Goal: Information Seeking & Learning: Understand process/instructions

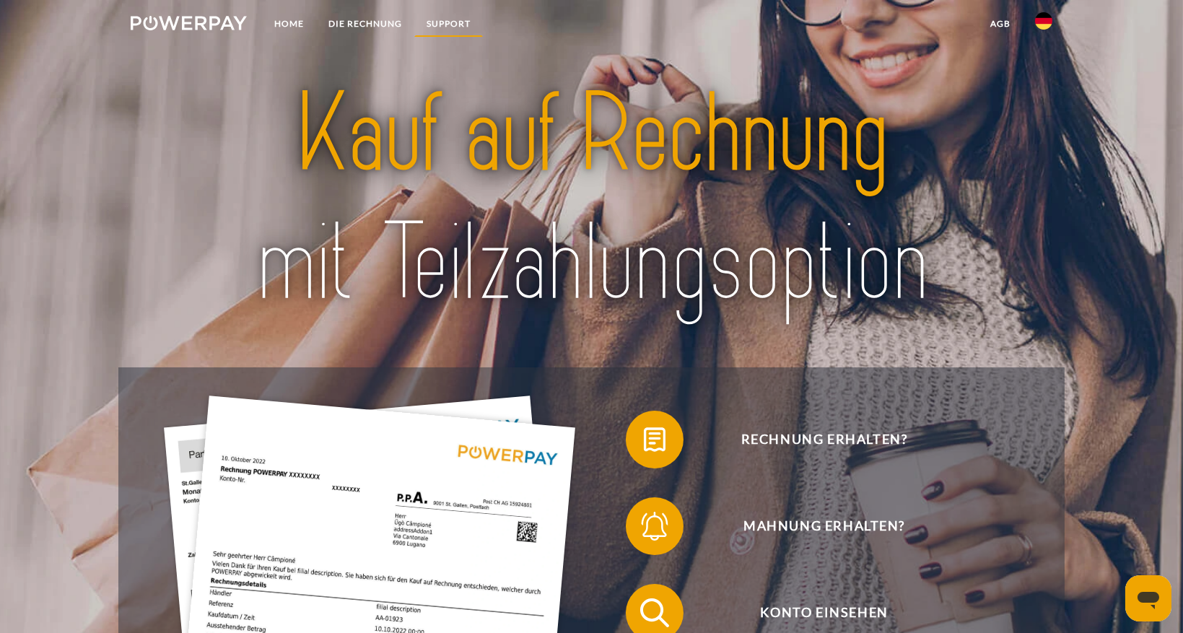
click at [447, 21] on link "SUPPORT" at bounding box center [448, 24] width 69 height 26
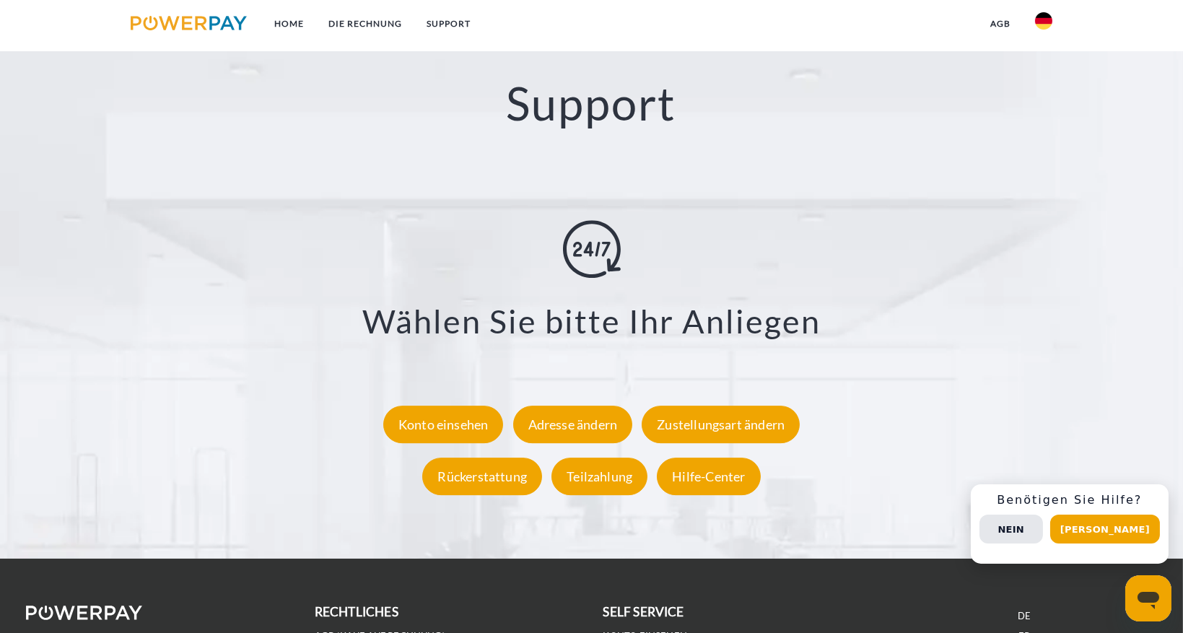
scroll to position [2551, 0]
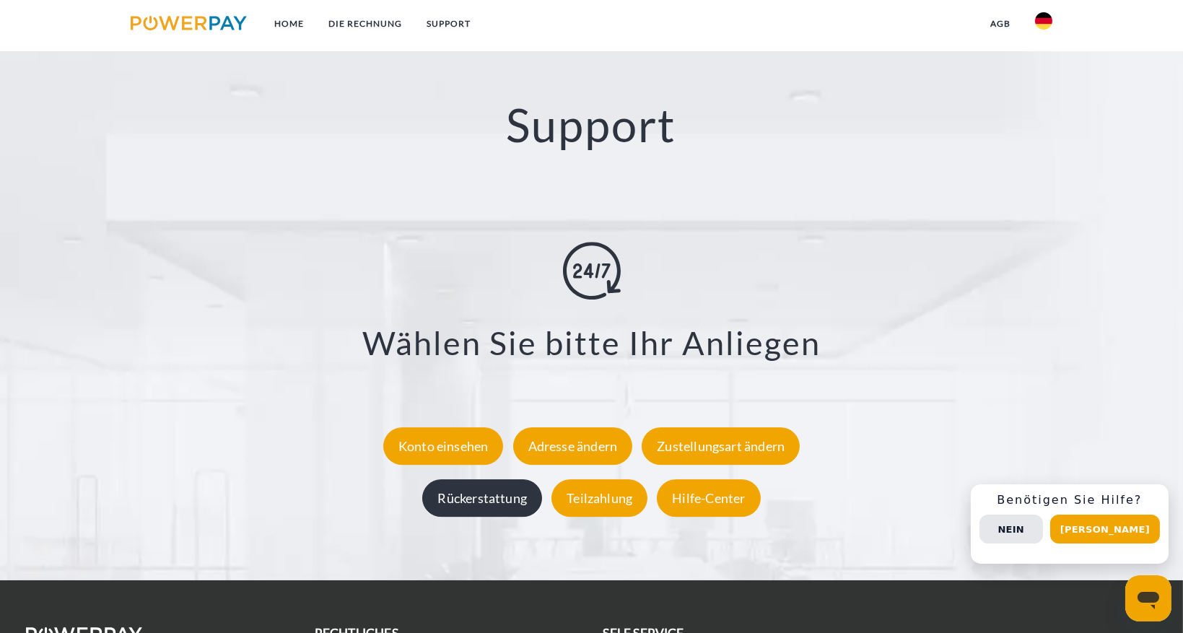
click at [485, 493] on div "Rückerstattung" at bounding box center [482, 498] width 120 height 38
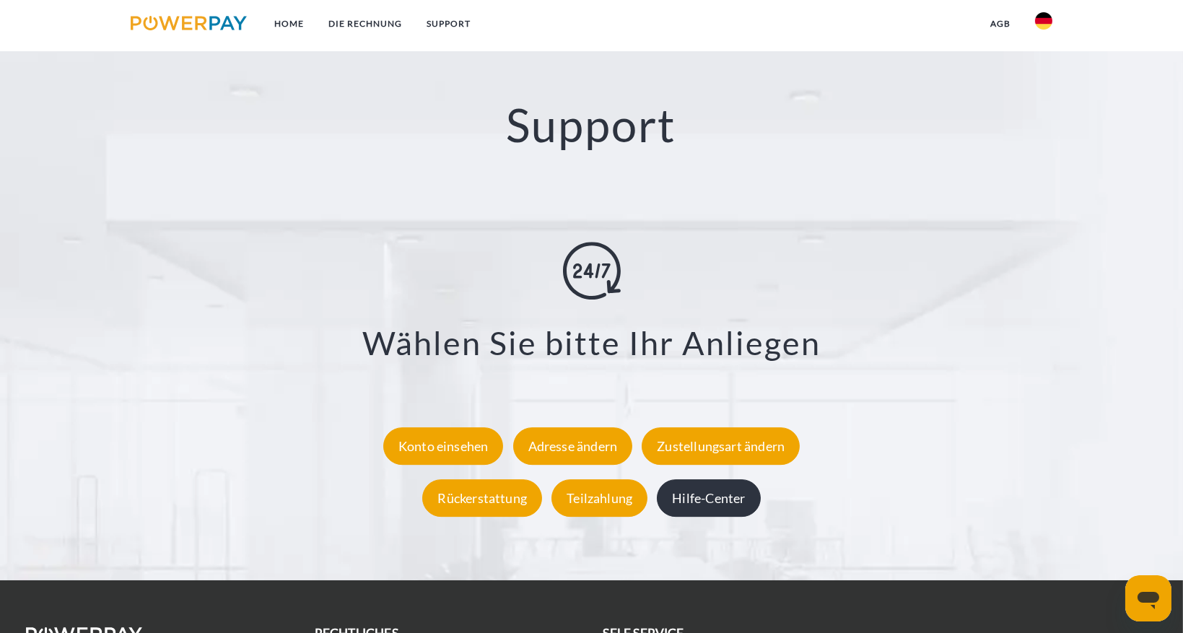
click at [714, 499] on div "Hilfe-Center" at bounding box center [708, 498] width 103 height 38
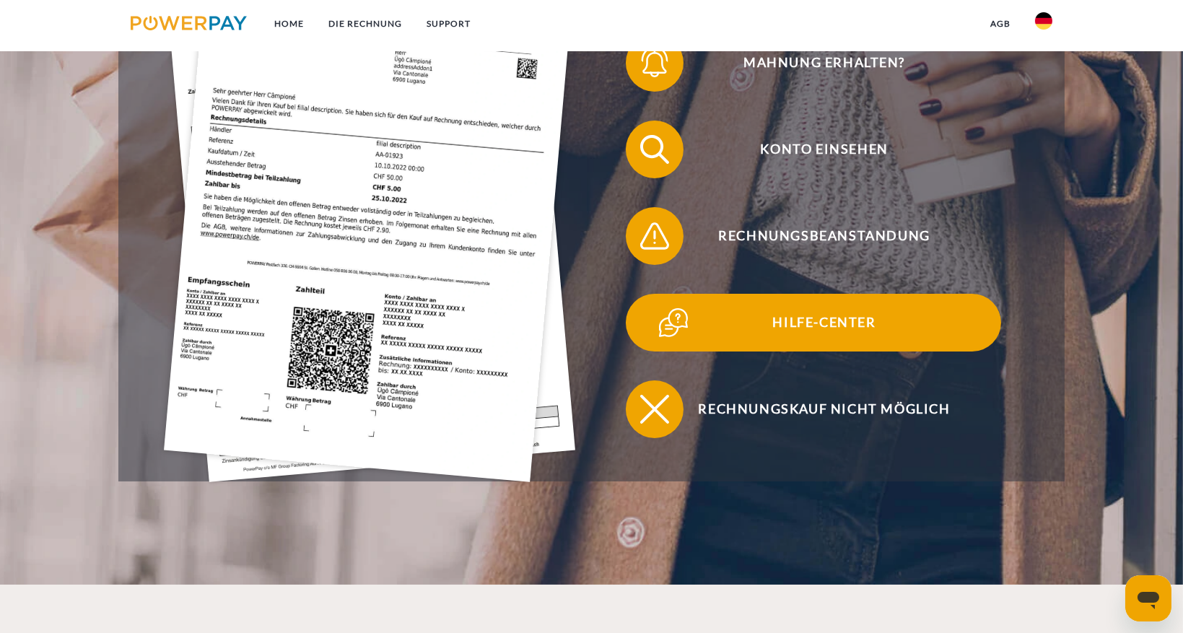
scroll to position [583, 0]
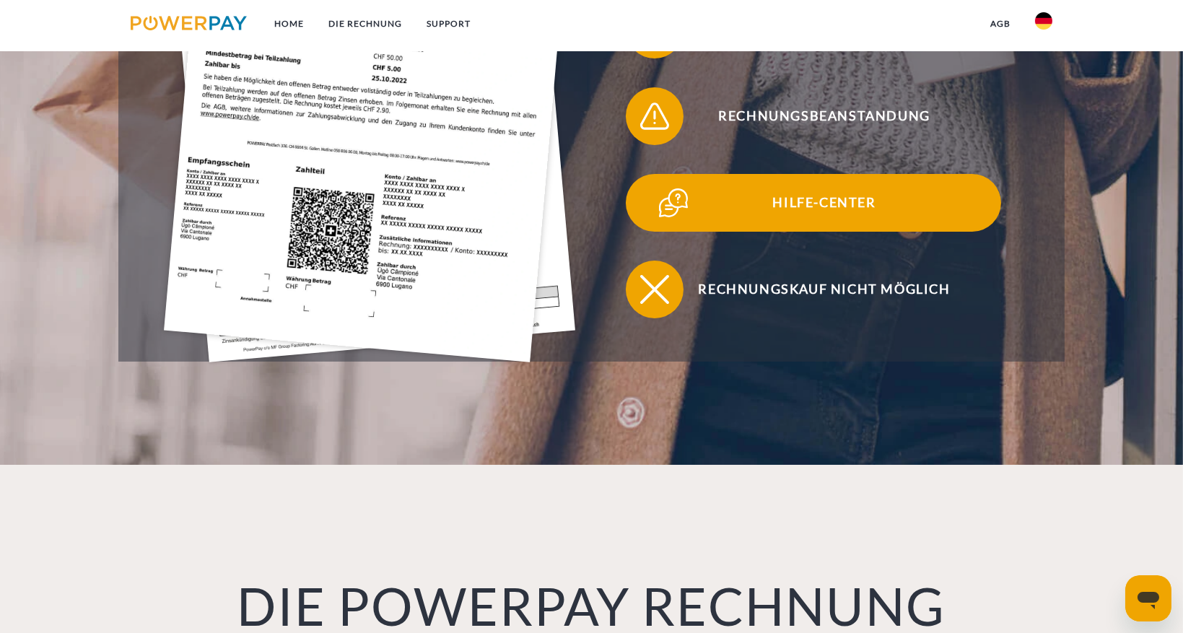
click at [672, 211] on img at bounding box center [673, 203] width 36 height 36
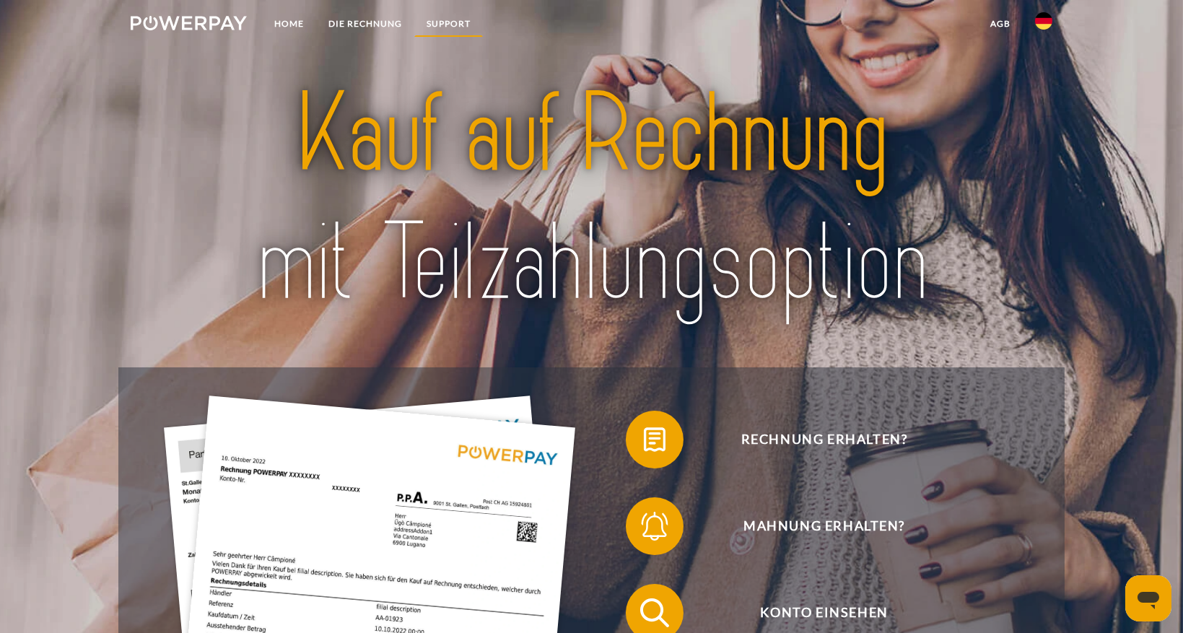
click at [443, 19] on link "SUPPORT" at bounding box center [448, 24] width 69 height 26
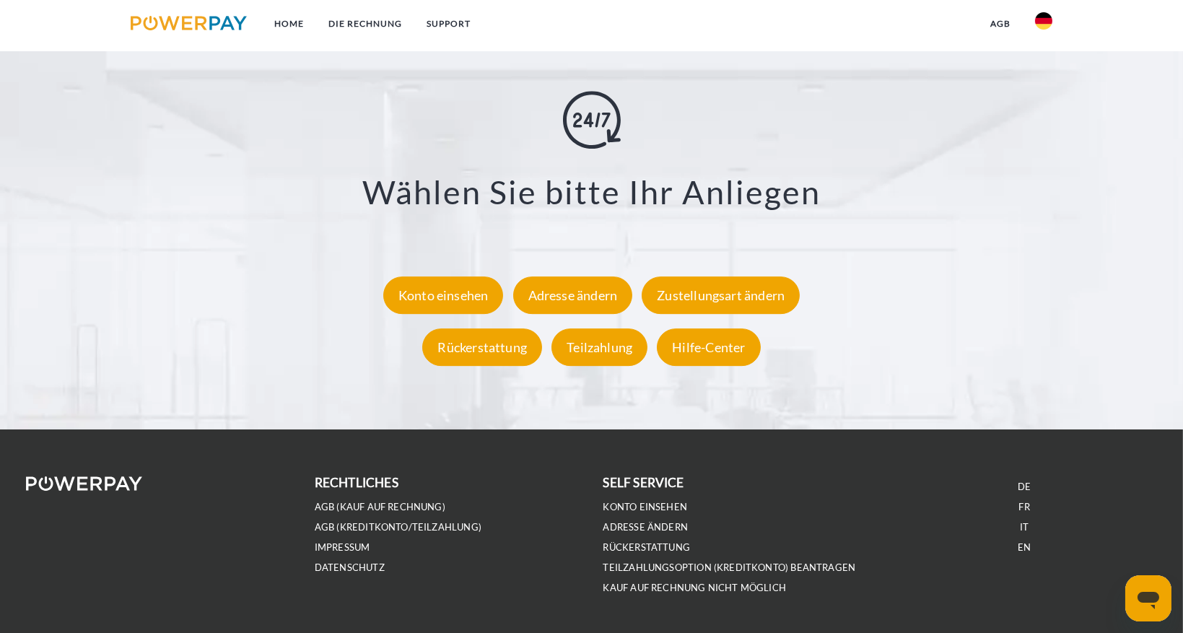
scroll to position [2682, 0]
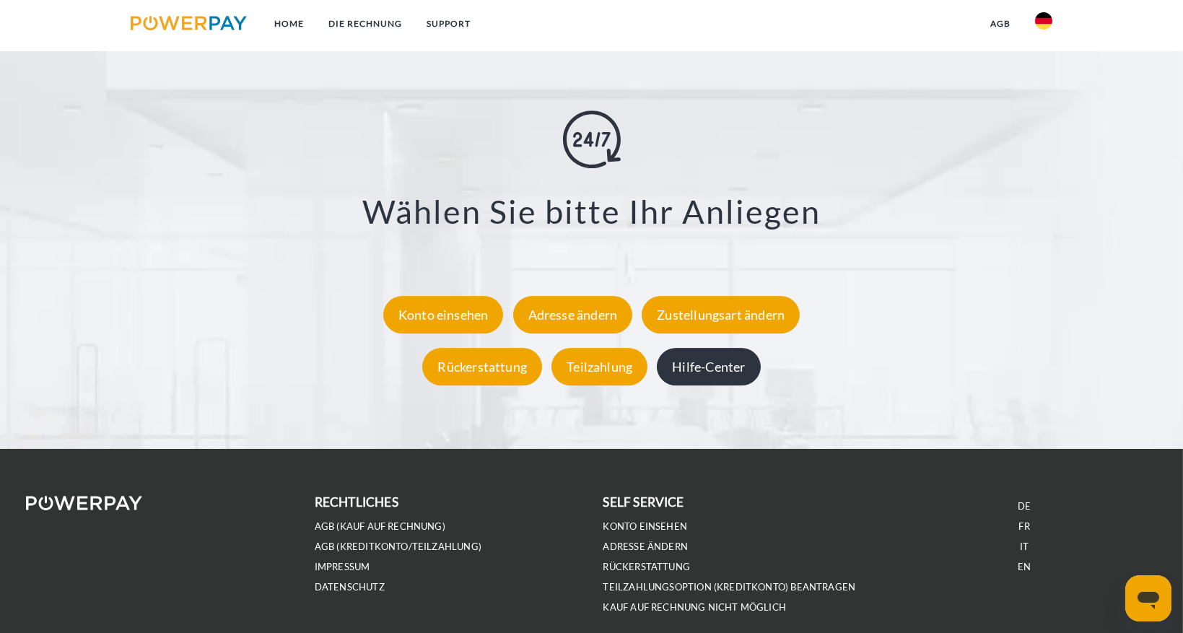
click at [715, 370] on div "Hilfe-Center" at bounding box center [708, 367] width 103 height 38
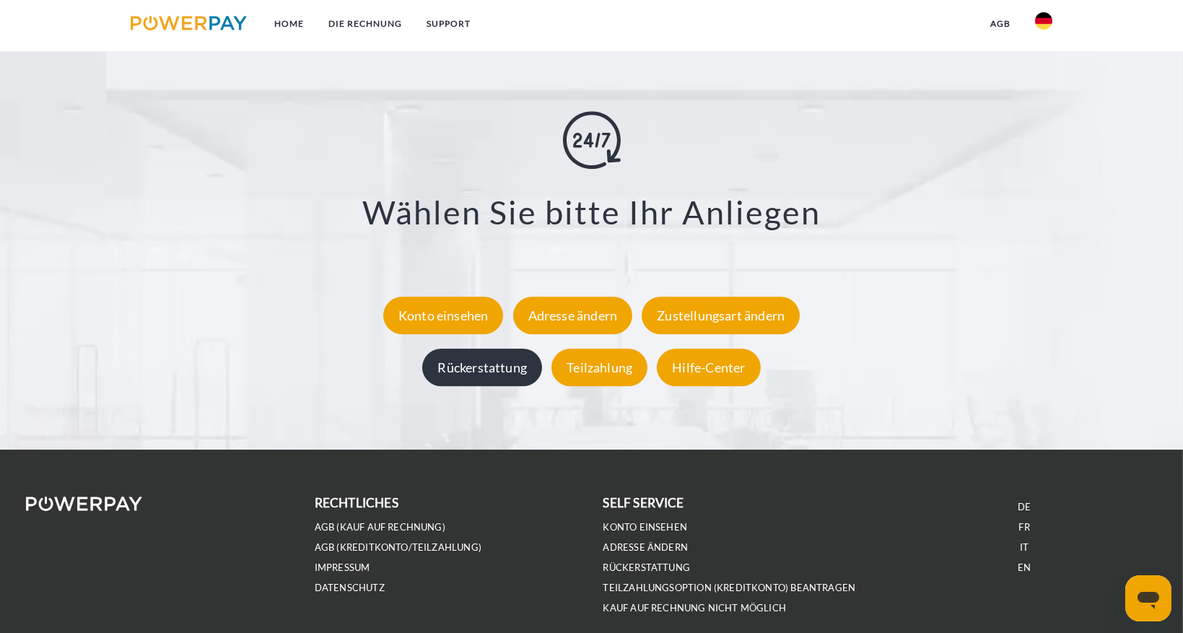
click at [501, 373] on div "Rückerstattung" at bounding box center [482, 368] width 120 height 38
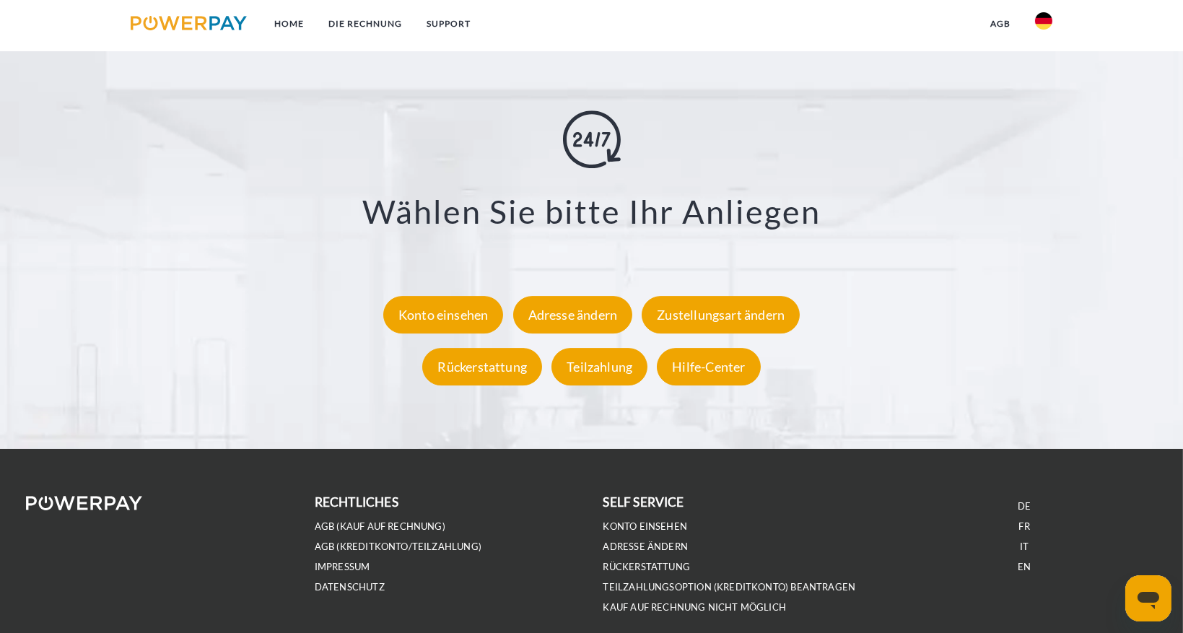
scroll to position [2748, 0]
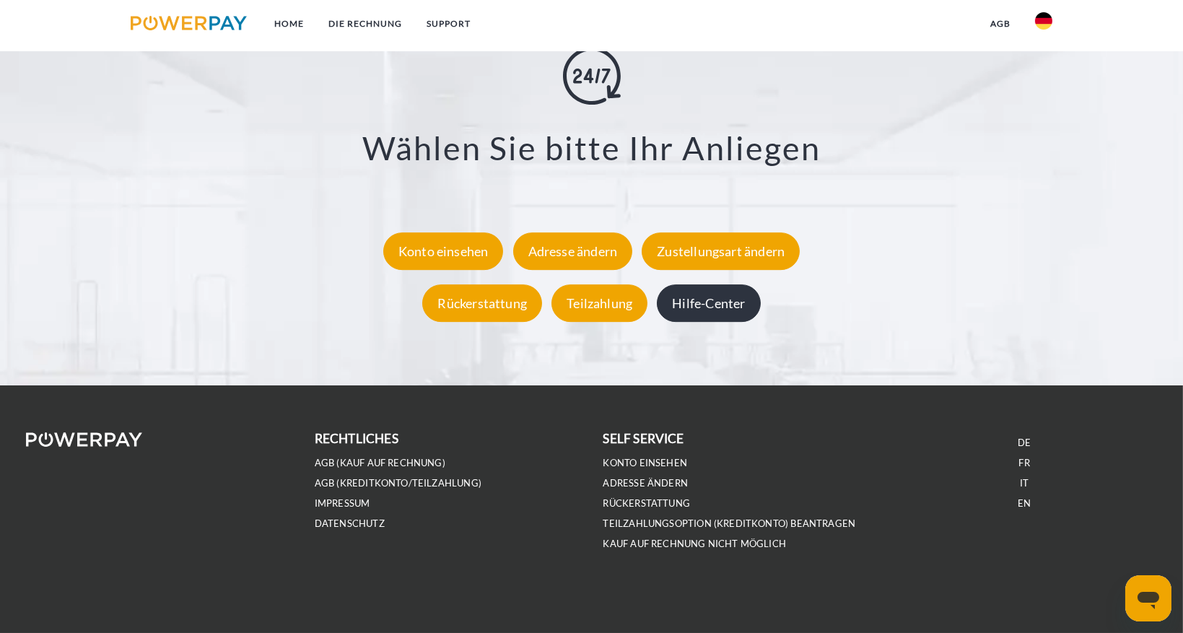
click at [718, 301] on div "Hilfe-Center" at bounding box center [708, 303] width 103 height 38
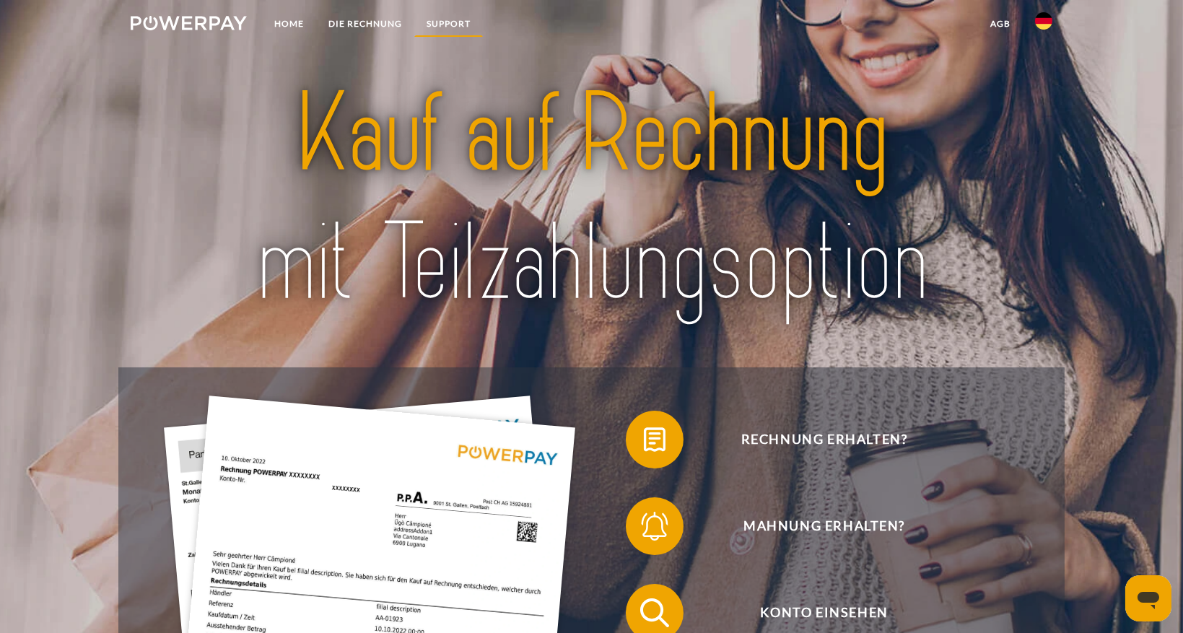
click at [450, 14] on link "SUPPORT" at bounding box center [448, 24] width 69 height 26
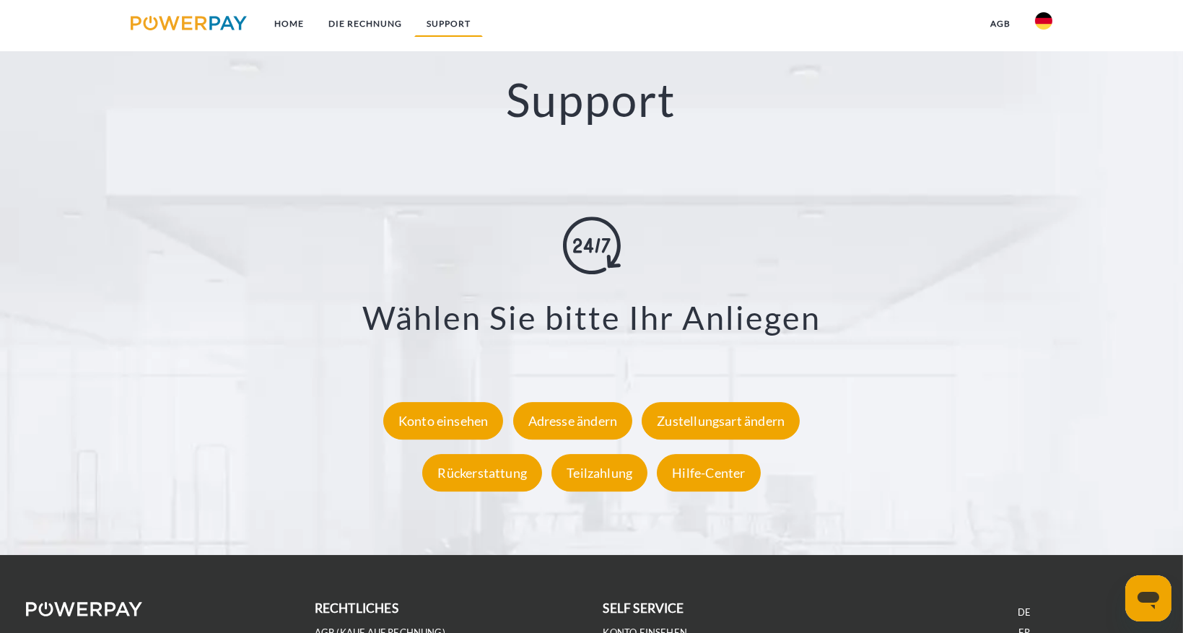
scroll to position [2578, 0]
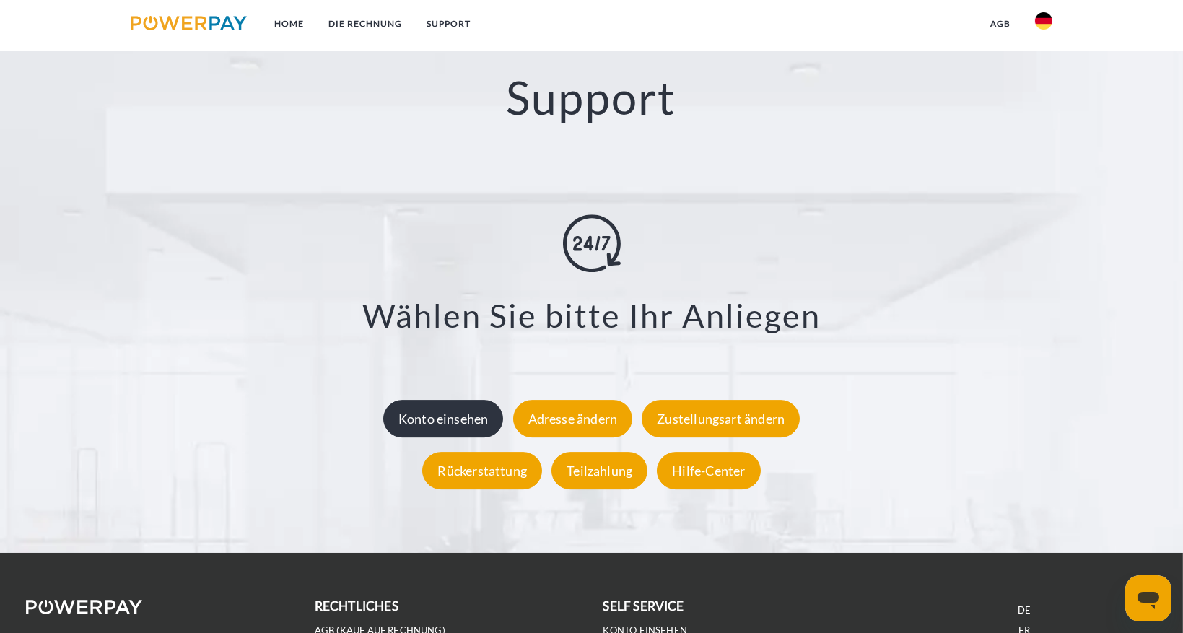
click at [458, 421] on div "Konto einsehen" at bounding box center [443, 419] width 121 height 38
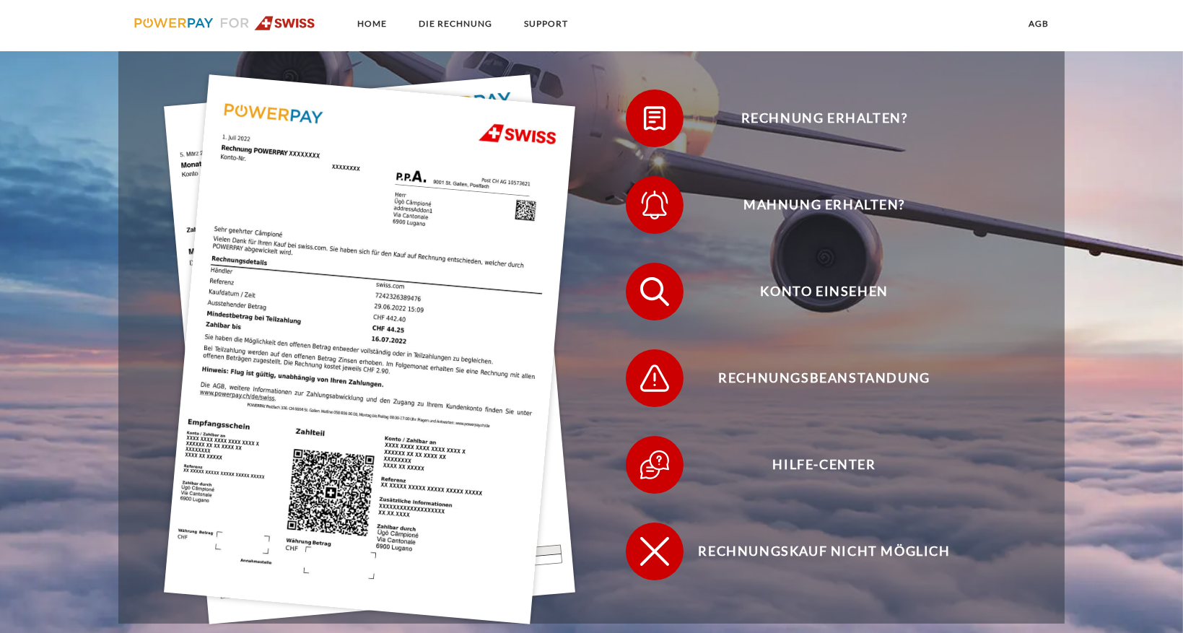
scroll to position [393, 0]
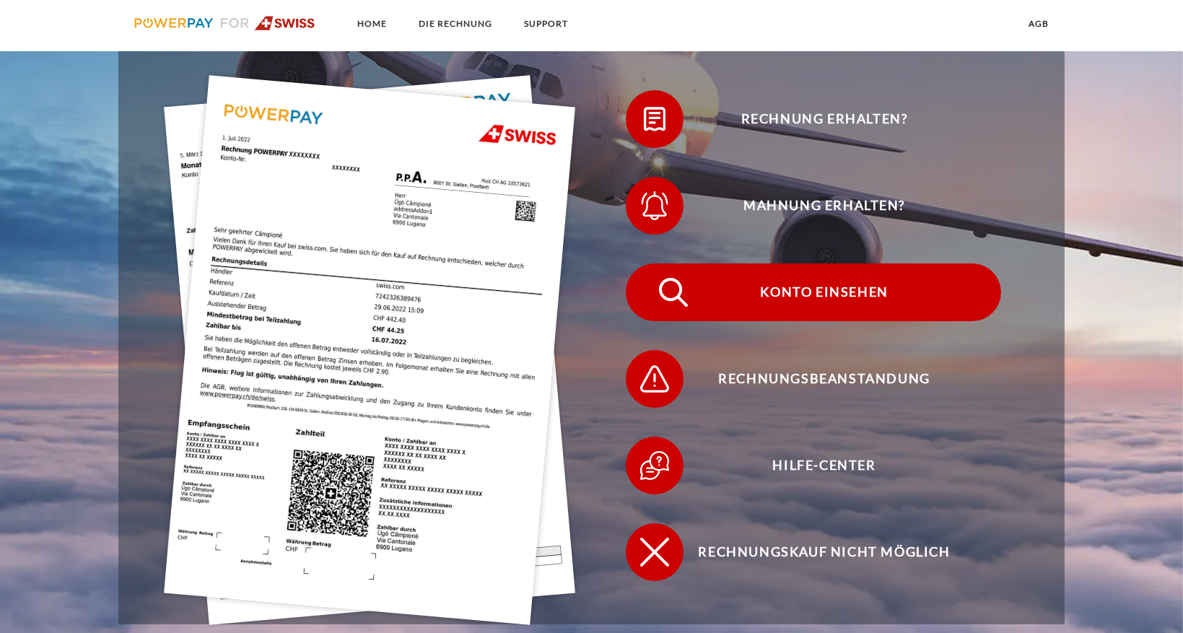
click at [708, 287] on span "Konto einsehen" at bounding box center [824, 292] width 354 height 58
